Goal: Information Seeking & Learning: Learn about a topic

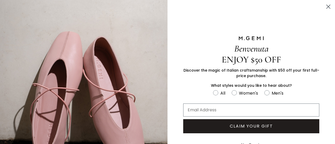
click at [327, 6] on icon "Close dialog" at bounding box center [329, 7] width 4 height 4
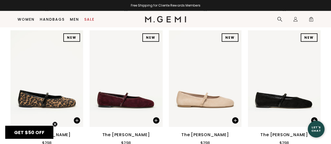
scroll to position [695, 0]
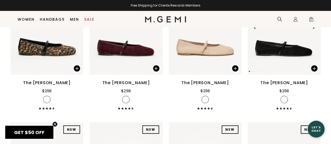
click at [276, 53] on img at bounding box center [284, 26] width 73 height 97
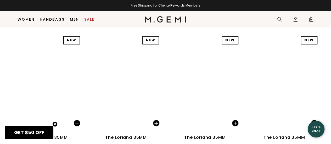
scroll to position [2998, 0]
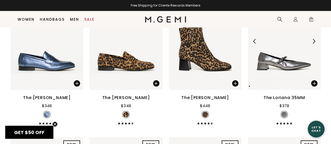
click at [290, 48] on img at bounding box center [284, 41] width 73 height 97
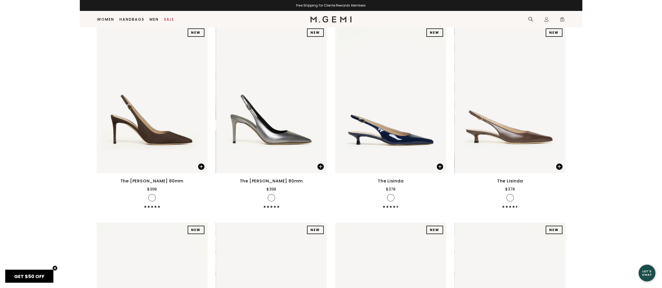
scroll to position [4540, 0]
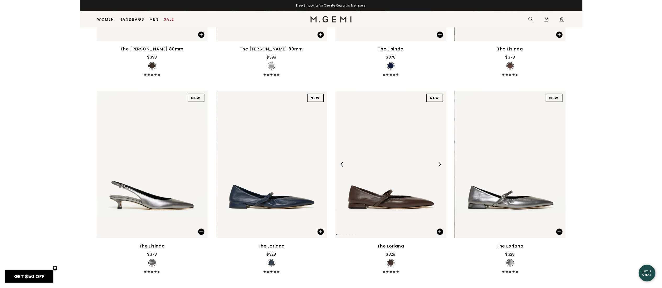
click at [331, 144] on img at bounding box center [390, 165] width 111 height 148
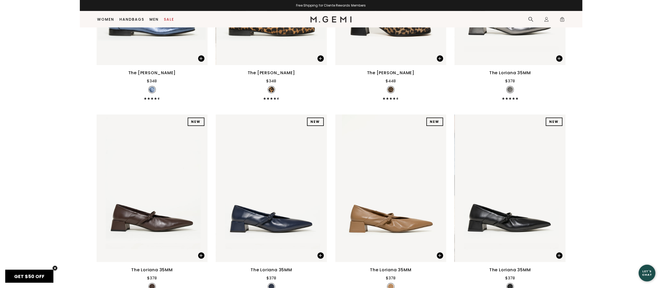
scroll to position [3882, 0]
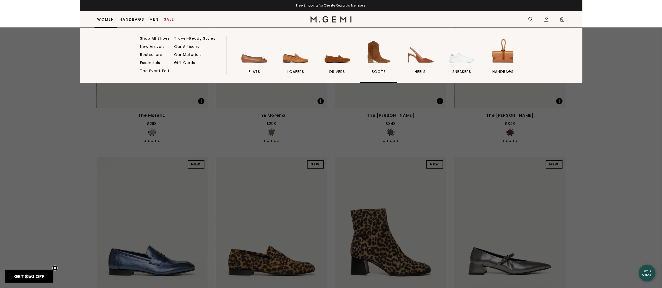
click at [331, 60] on img at bounding box center [378, 51] width 29 height 29
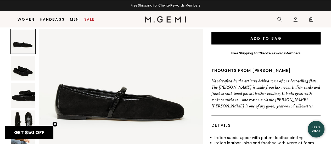
scroll to position [105, 0]
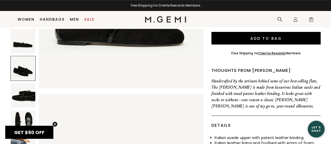
click at [24, 116] on img at bounding box center [23, 122] width 25 height 25
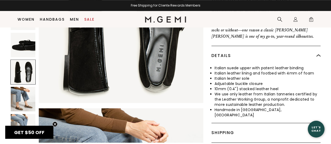
scroll to position [254, 0]
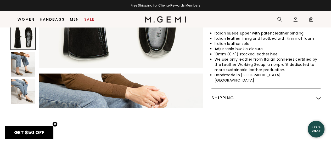
click at [30, 79] on img at bounding box center [23, 91] width 25 height 25
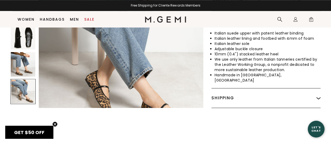
scroll to position [829, 0]
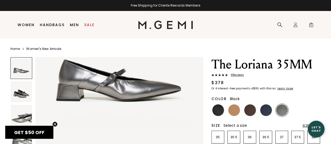
click at [220, 110] on img at bounding box center [218, 110] width 12 height 12
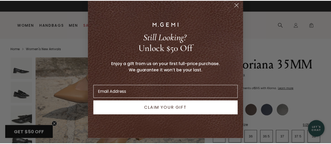
scroll to position [7, 0]
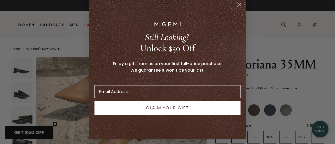
click at [241, 10] on form "Still Looking? Unlock $50 Off Enjoy a gift from us on your first full-price pur…" at bounding box center [167, 68] width 157 height 141
click at [238, 4] on circle "Close dialog" at bounding box center [239, 4] width 9 height 9
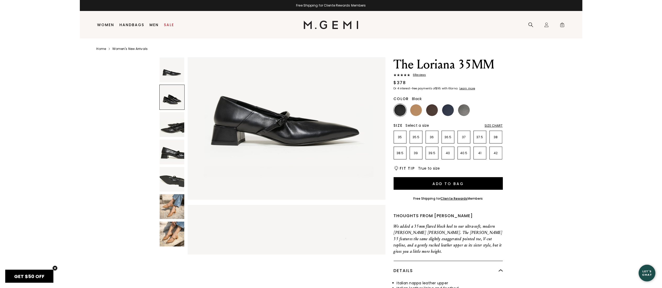
scroll to position [0, 0]
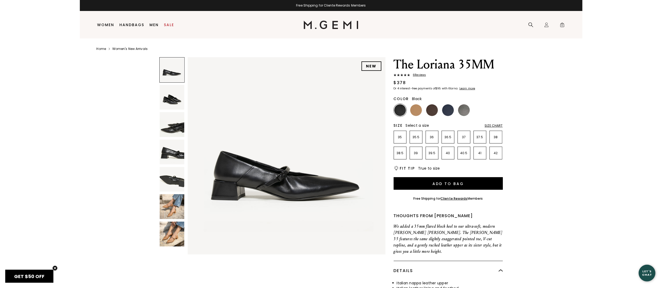
click at [171, 144] on img at bounding box center [172, 206] width 25 height 25
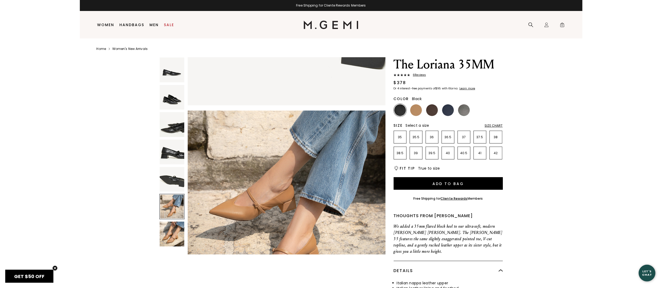
scroll to position [974, 0]
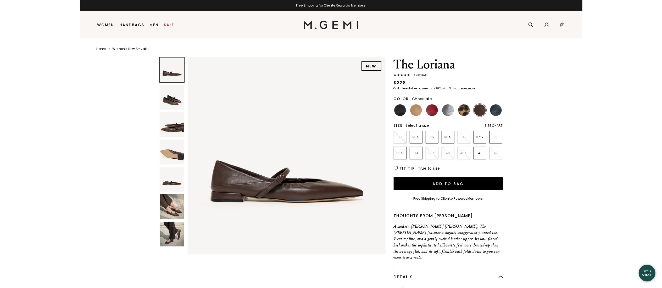
click at [167, 240] on img at bounding box center [172, 234] width 25 height 25
